Goal: Task Accomplishment & Management: Use online tool/utility

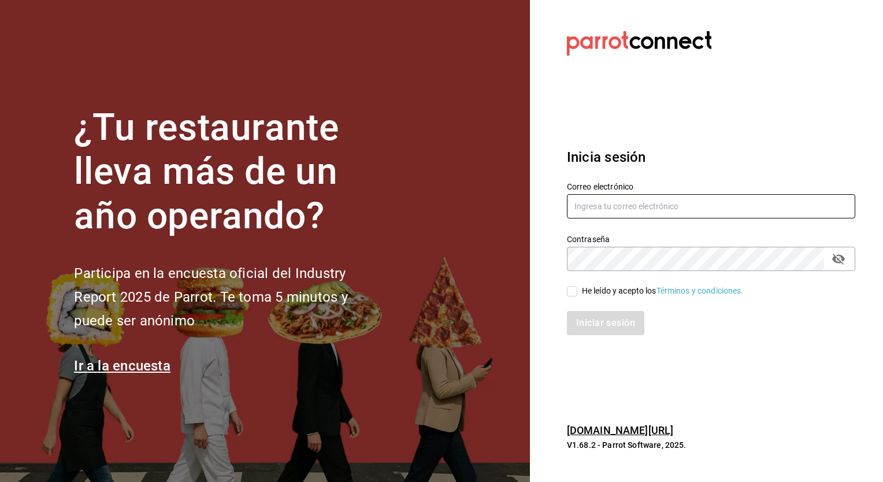
type input "christian.nadal@grupocosteno.com"
click at [571, 297] on div "Iniciar sesión" at bounding box center [704, 316] width 302 height 38
click at [571, 295] on input "He leído y acepto los Términos y condiciones." at bounding box center [572, 291] width 10 height 10
checkbox input "true"
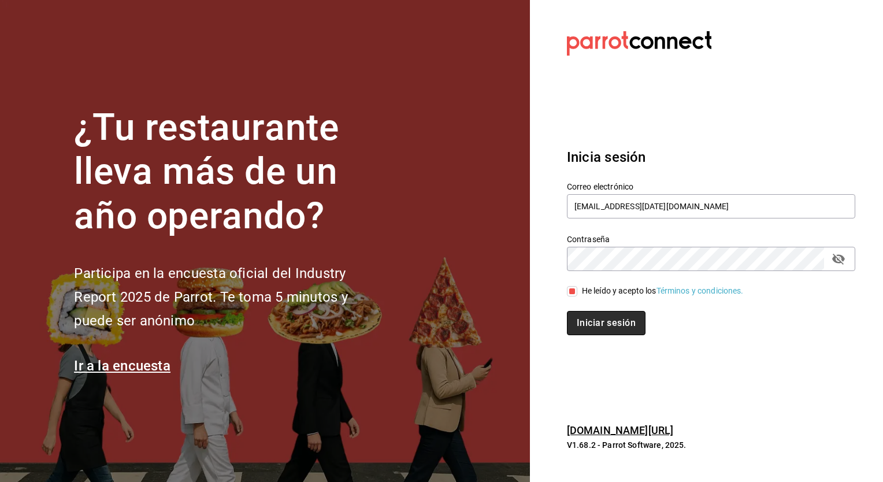
click at [590, 326] on button "Iniciar sesión" at bounding box center [606, 323] width 79 height 24
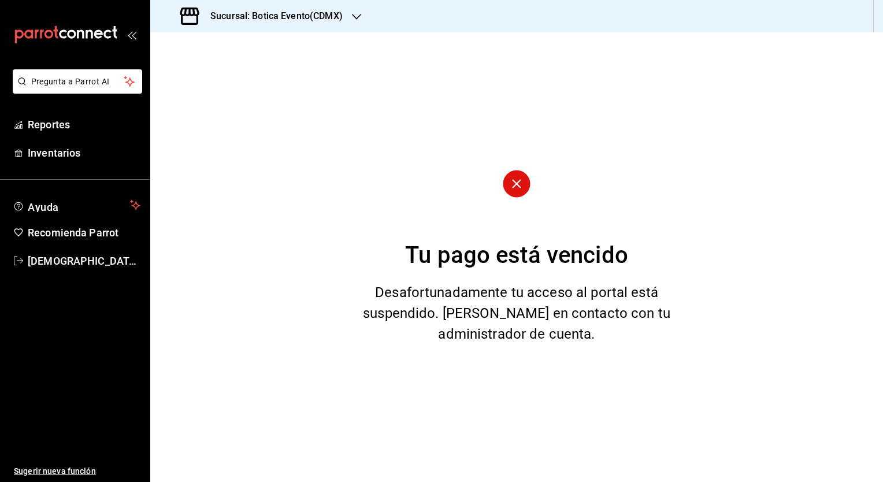
click at [311, 13] on h3 "Sucursal: Botica Evento(CDMX)" at bounding box center [272, 16] width 142 height 14
click at [243, 72] on div "Botica (CDMX)" at bounding box center [237, 76] width 155 height 12
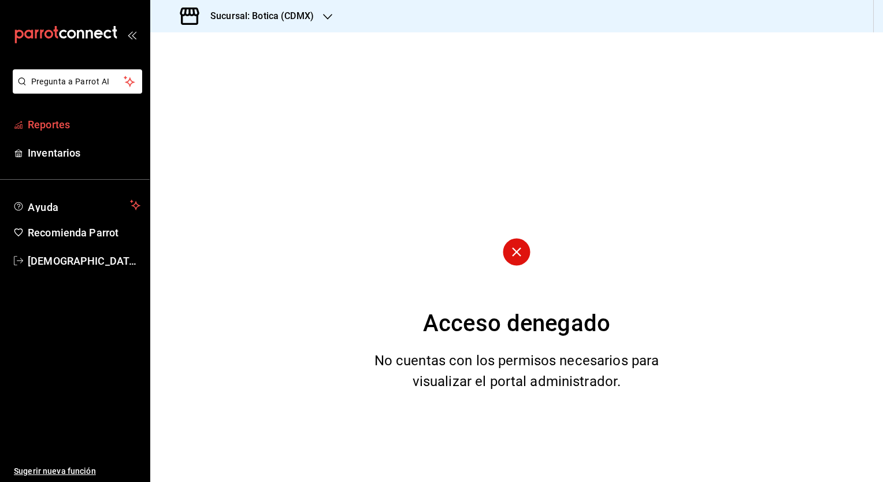
click at [58, 117] on span "Reportes" at bounding box center [84, 125] width 113 height 16
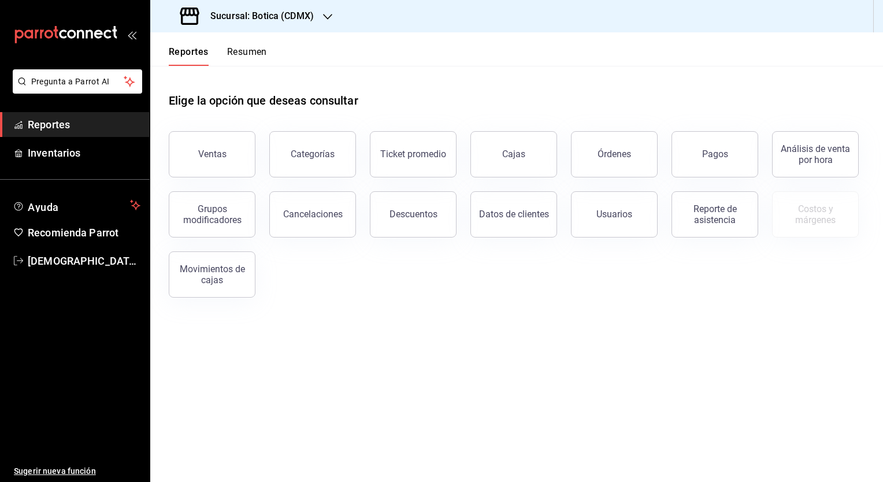
click at [58, 117] on span "Reportes" at bounding box center [84, 125] width 113 height 16
click at [387, 294] on div "Ventas Categorías Ticket promedio Cajas Órdenes Pagos Análisis de venta por hor…" at bounding box center [510, 207] width 710 height 180
click at [607, 223] on button "Usuarios" at bounding box center [614, 214] width 87 height 46
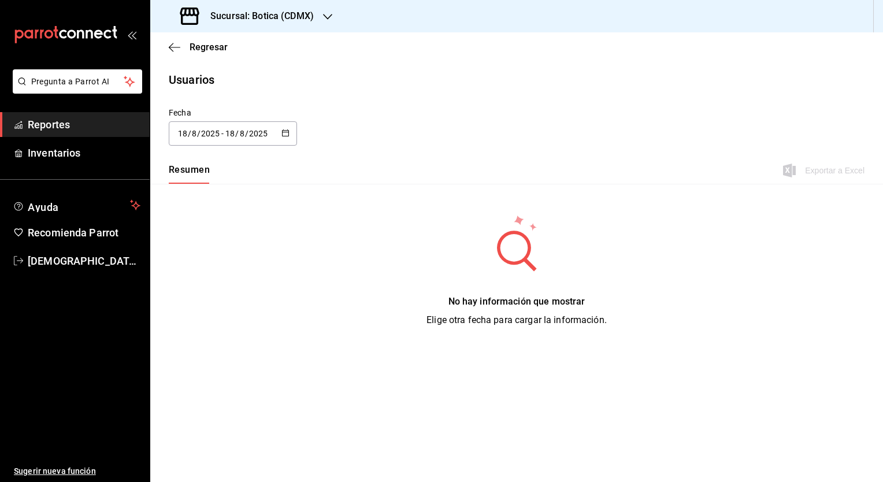
click at [287, 131] on icon "button" at bounding box center [286, 133] width 8 height 8
click at [229, 304] on li "Rango de fechas" at bounding box center [223, 300] width 109 height 26
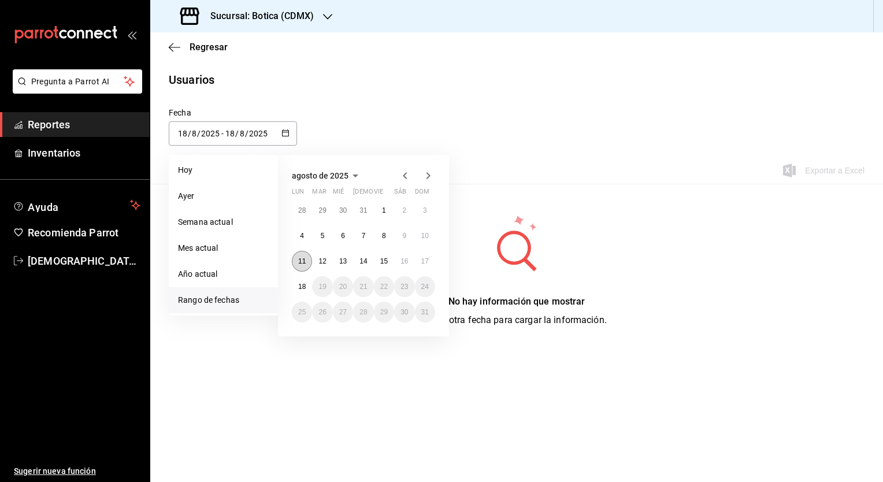
click at [304, 262] on abbr "11" at bounding box center [302, 261] width 8 height 8
click at [426, 258] on abbr "17" at bounding box center [425, 261] width 8 height 8
type input "[DATE]"
type input "11"
type input "[DATE]"
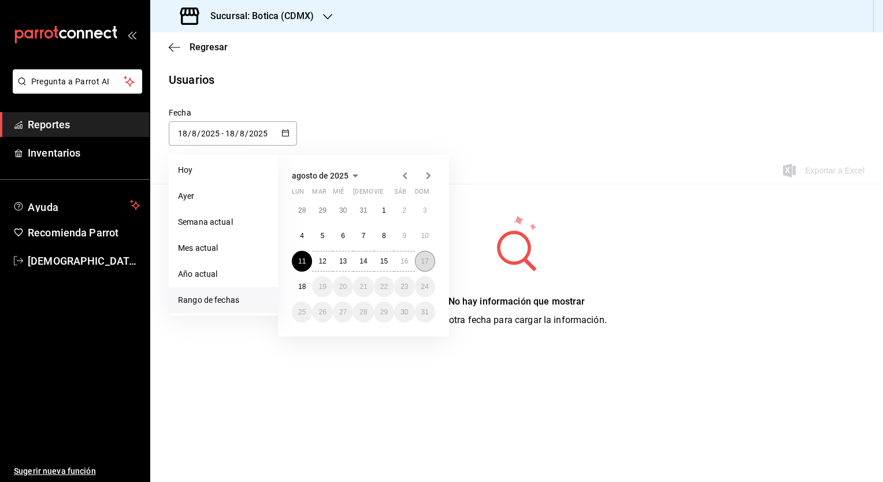
type input "17"
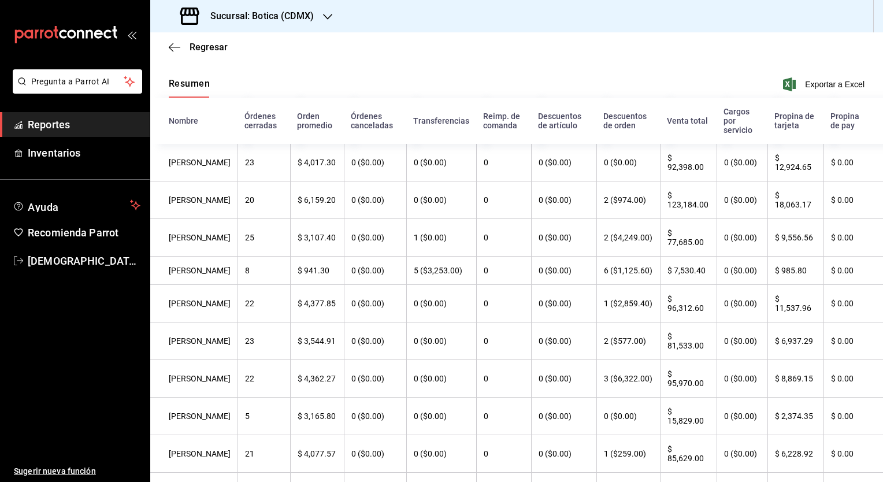
scroll to position [86, 0]
click at [794, 87] on span "Exportar a Excel" at bounding box center [825, 85] width 79 height 14
click at [86, 121] on span "Reportes" at bounding box center [84, 125] width 113 height 16
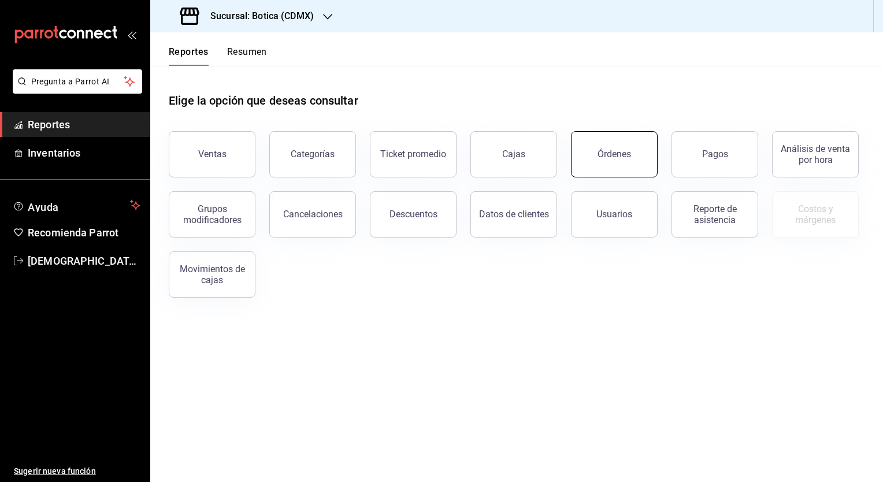
click at [592, 147] on button "Órdenes" at bounding box center [614, 154] width 87 height 46
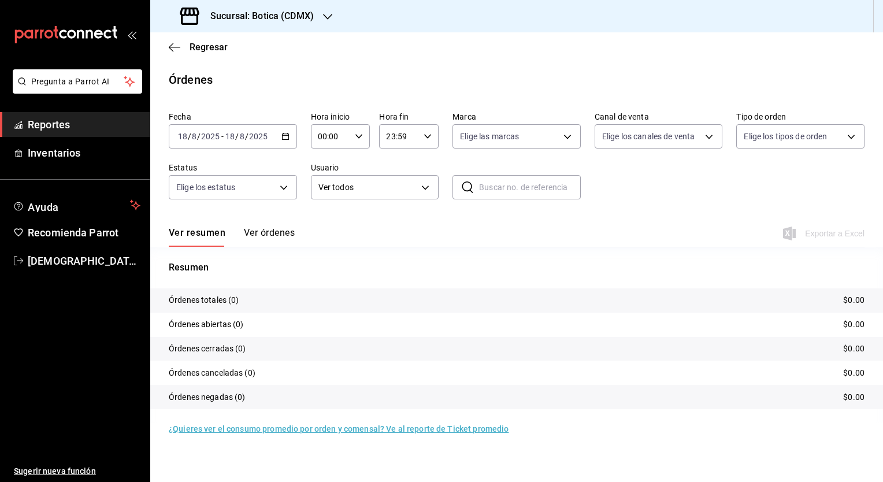
click at [278, 138] on div "[DATE] [DATE] - [DATE] [DATE]" at bounding box center [233, 136] width 128 height 24
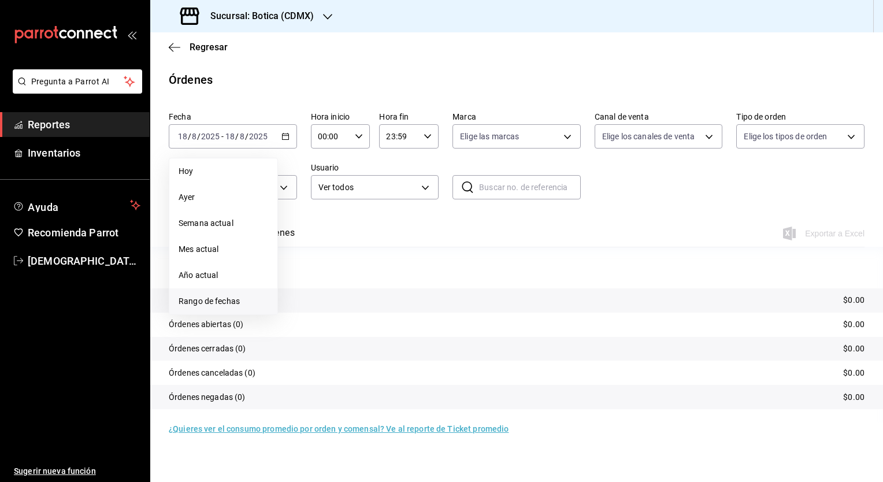
click at [202, 298] on span "Rango de fechas" at bounding box center [224, 301] width 90 height 12
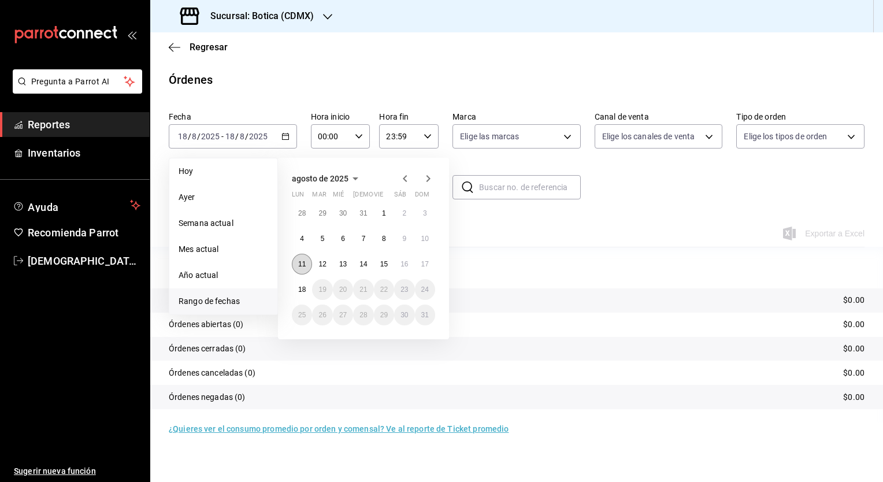
click at [296, 266] on button "11" at bounding box center [302, 264] width 20 height 21
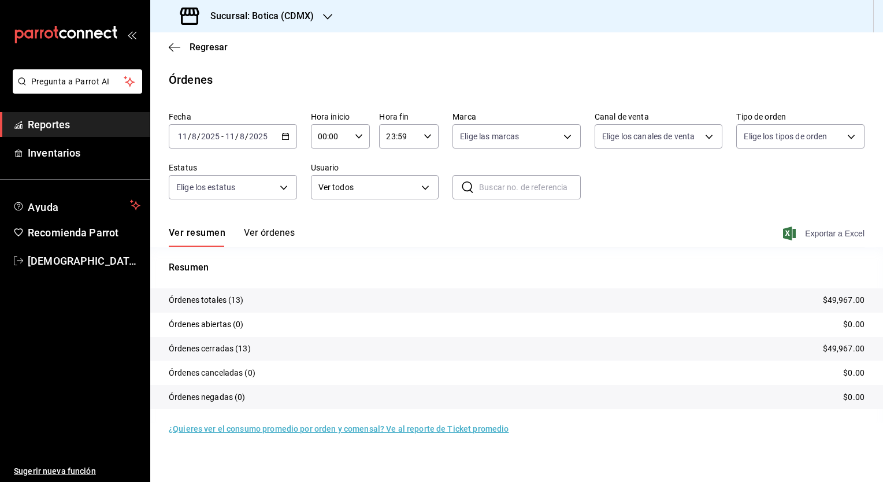
click at [819, 236] on span "Exportar a Excel" at bounding box center [825, 234] width 79 height 14
click at [284, 131] on div "[DATE] [DATE] - [DATE] [DATE]" at bounding box center [233, 136] width 128 height 24
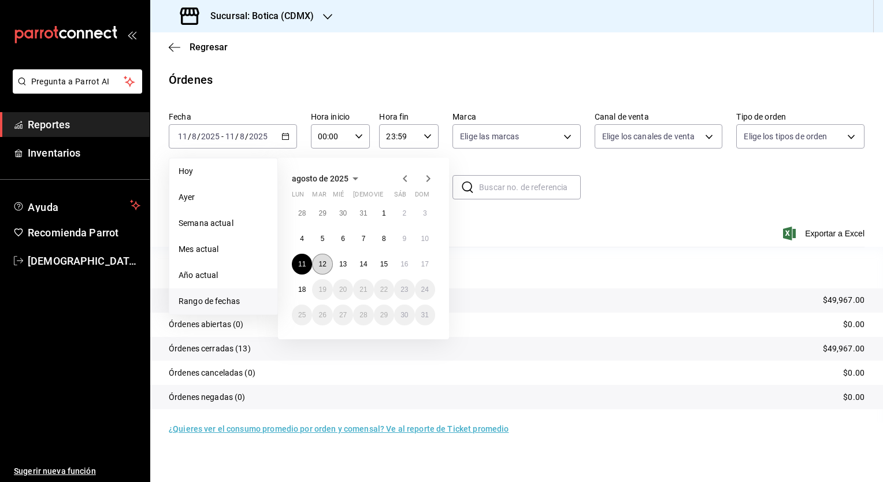
click at [317, 258] on button "12" at bounding box center [322, 264] width 20 height 21
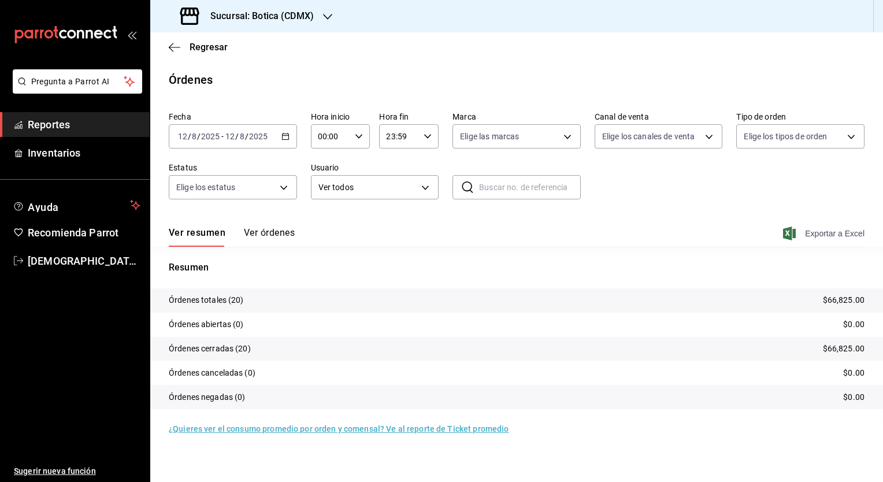
click at [816, 235] on span "Exportar a Excel" at bounding box center [825, 234] width 79 height 14
